Goal: Find specific page/section: Find specific page/section

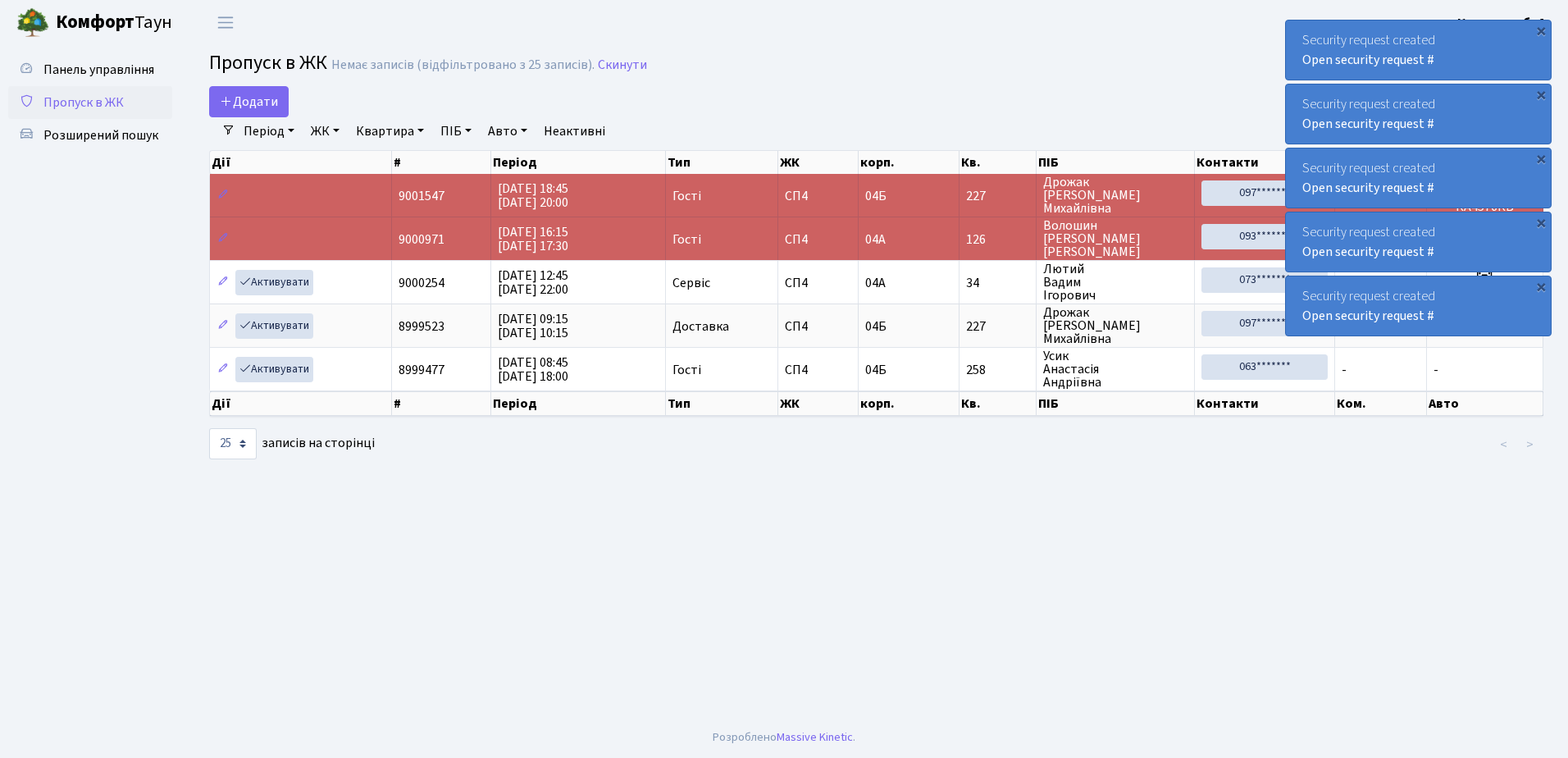
select select "25"
click at [118, 138] on span "Розширений пошук" at bounding box center [100, 135] width 115 height 18
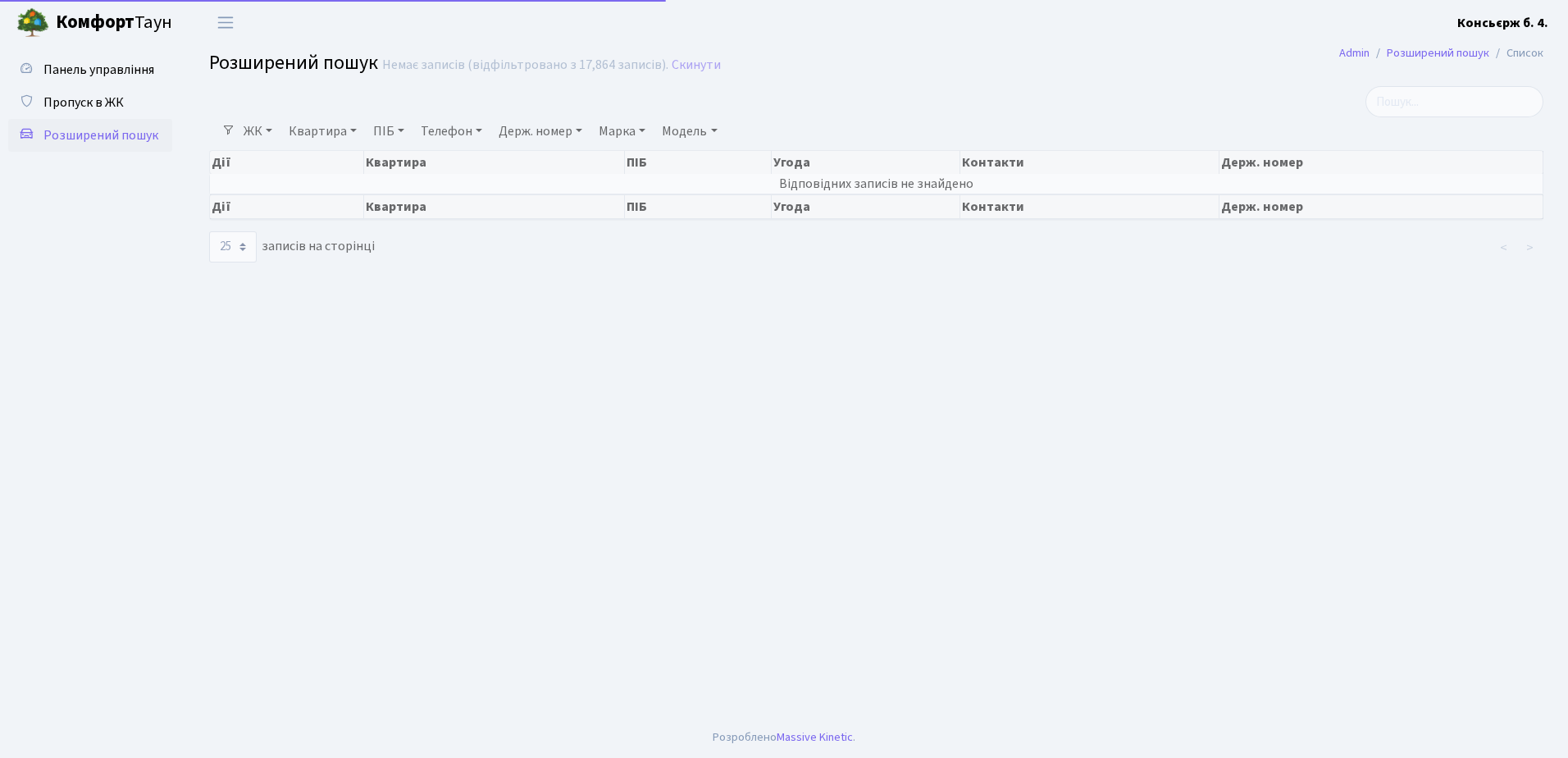
select select "25"
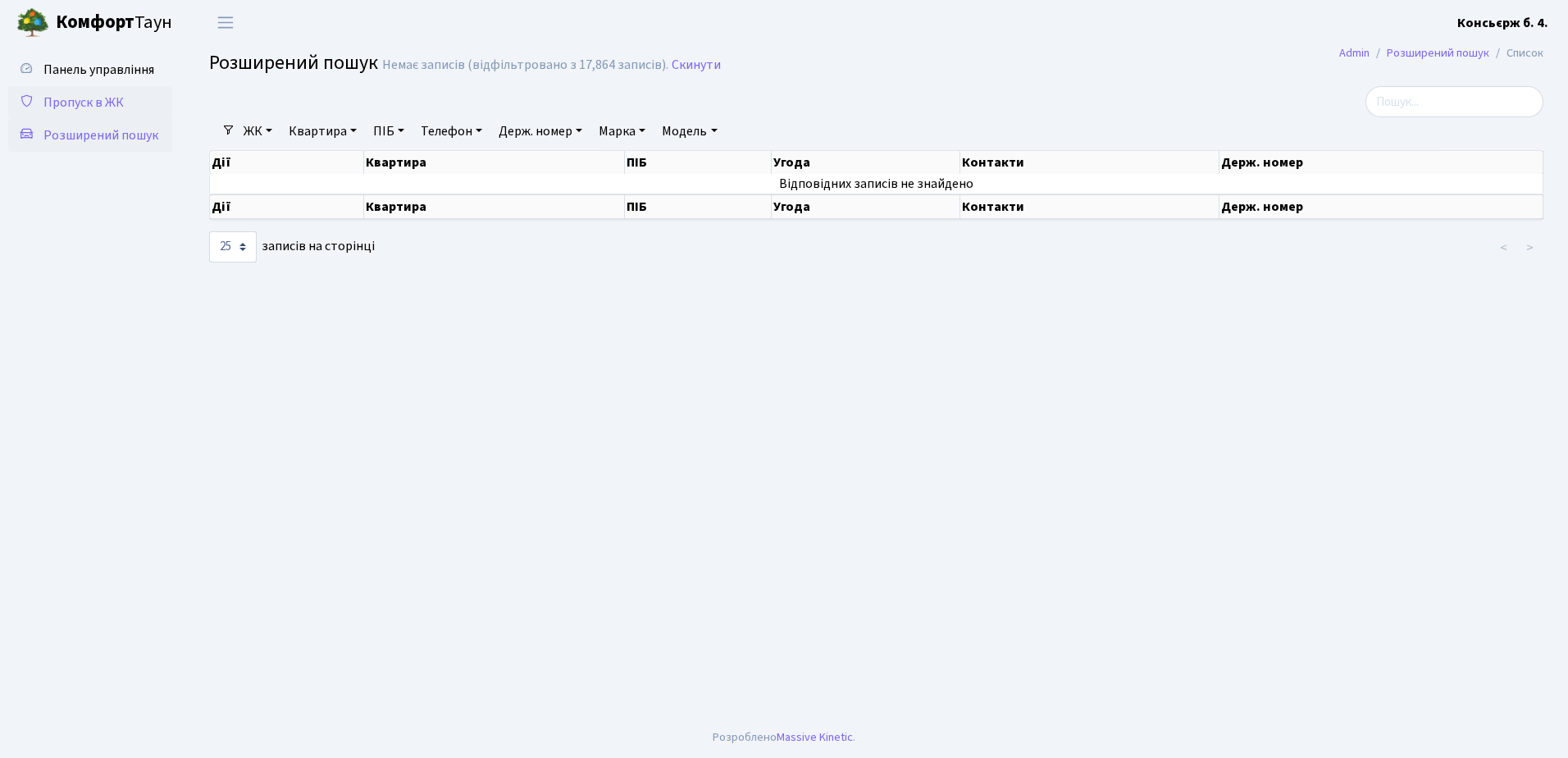
click at [109, 108] on span "Пропуск в ЖК" at bounding box center [83, 102] width 80 height 18
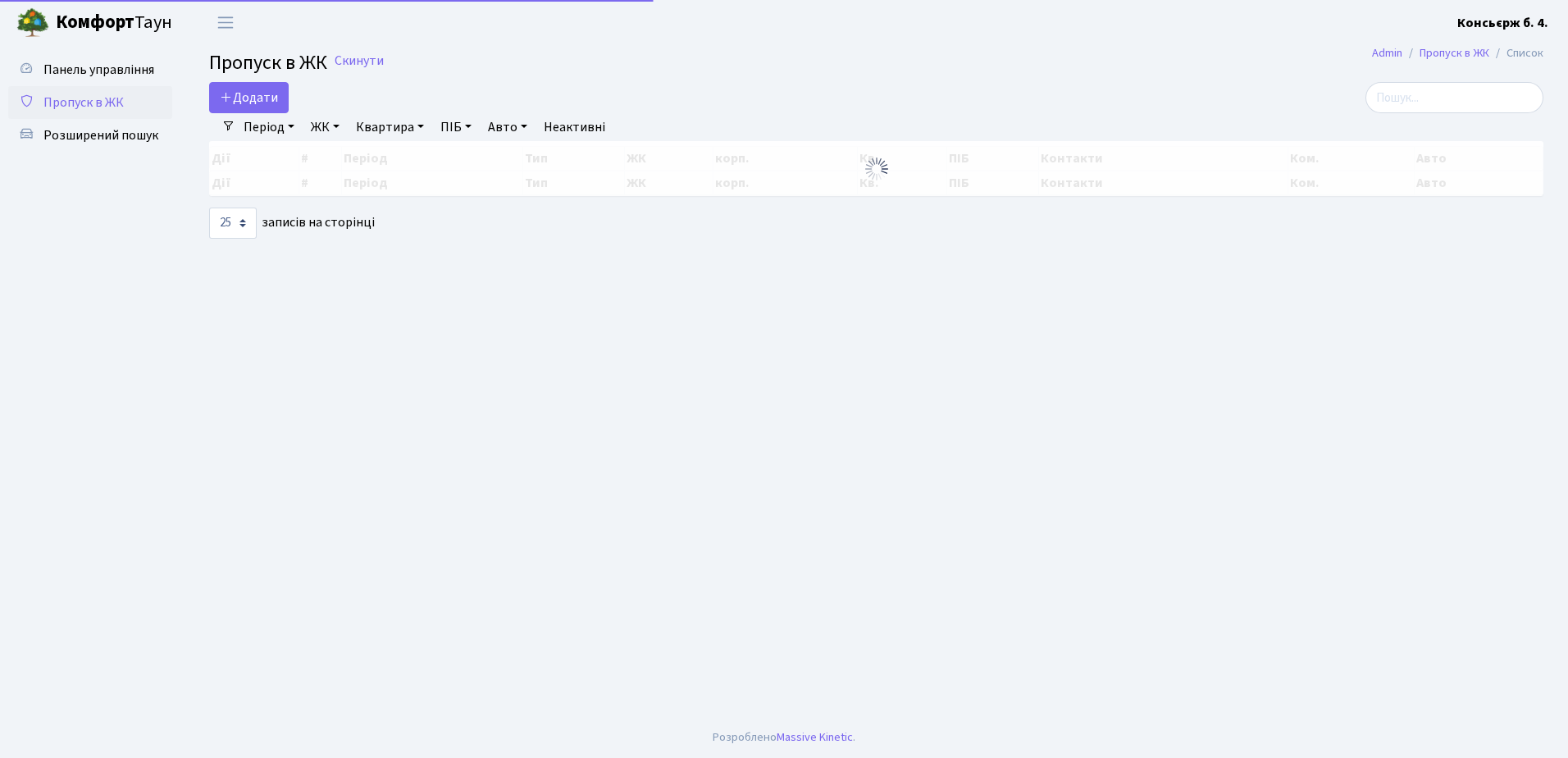
select select "25"
